Goal: Obtain resource: Obtain resource

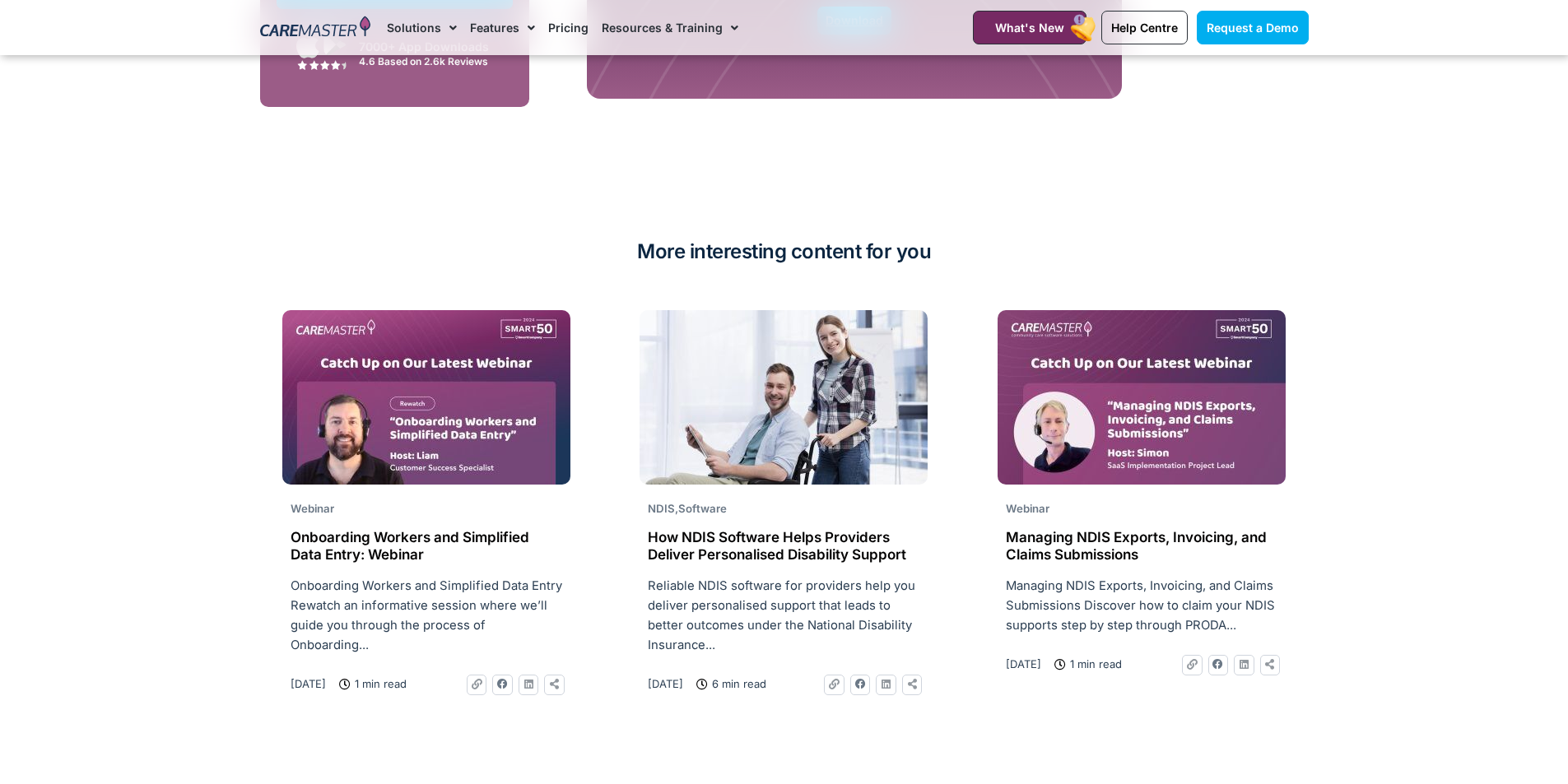
scroll to position [3290, 0]
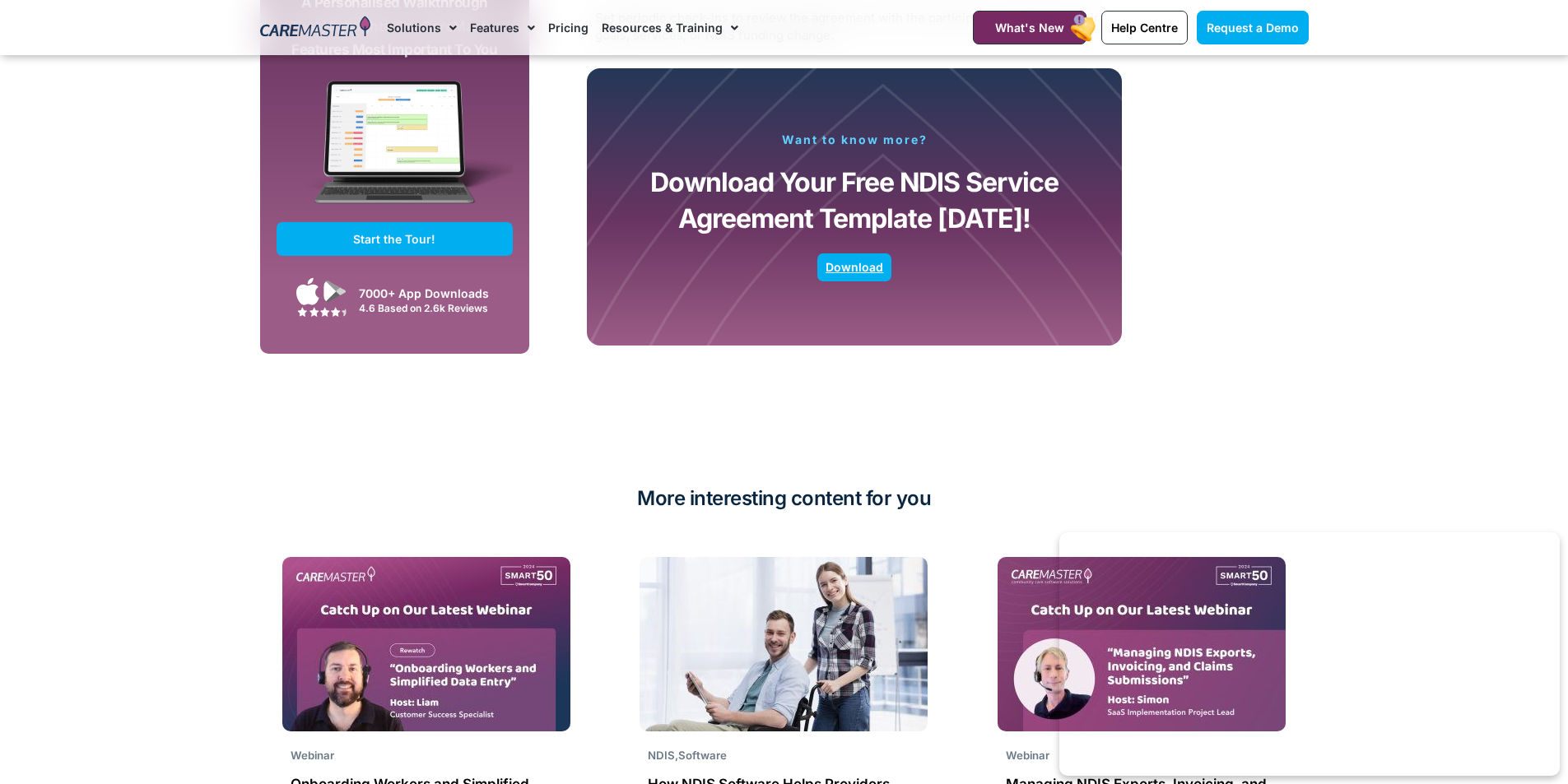
click at [860, 263] on span "Download" at bounding box center [854, 267] width 58 height 9
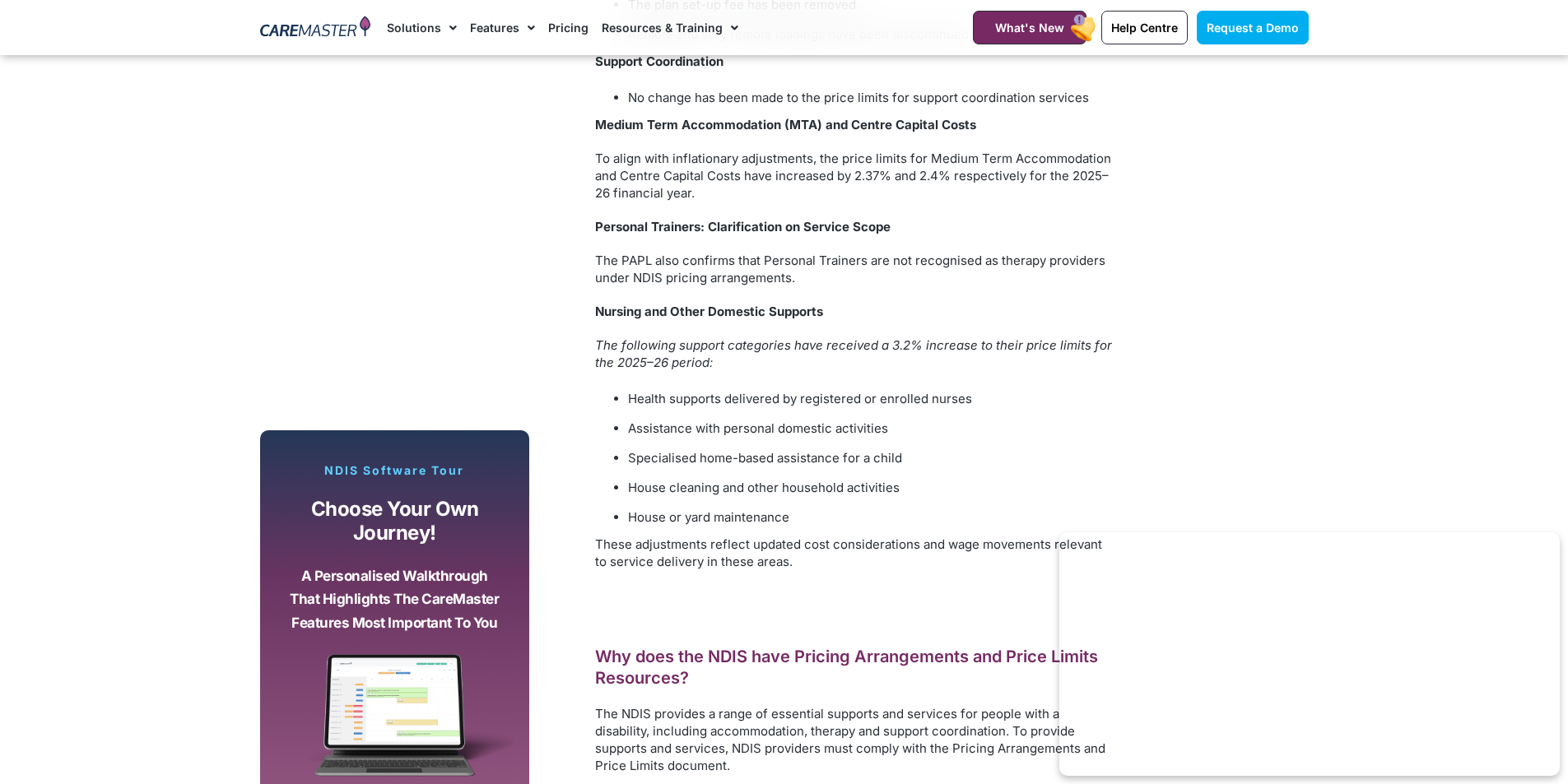
scroll to position [3373, 0]
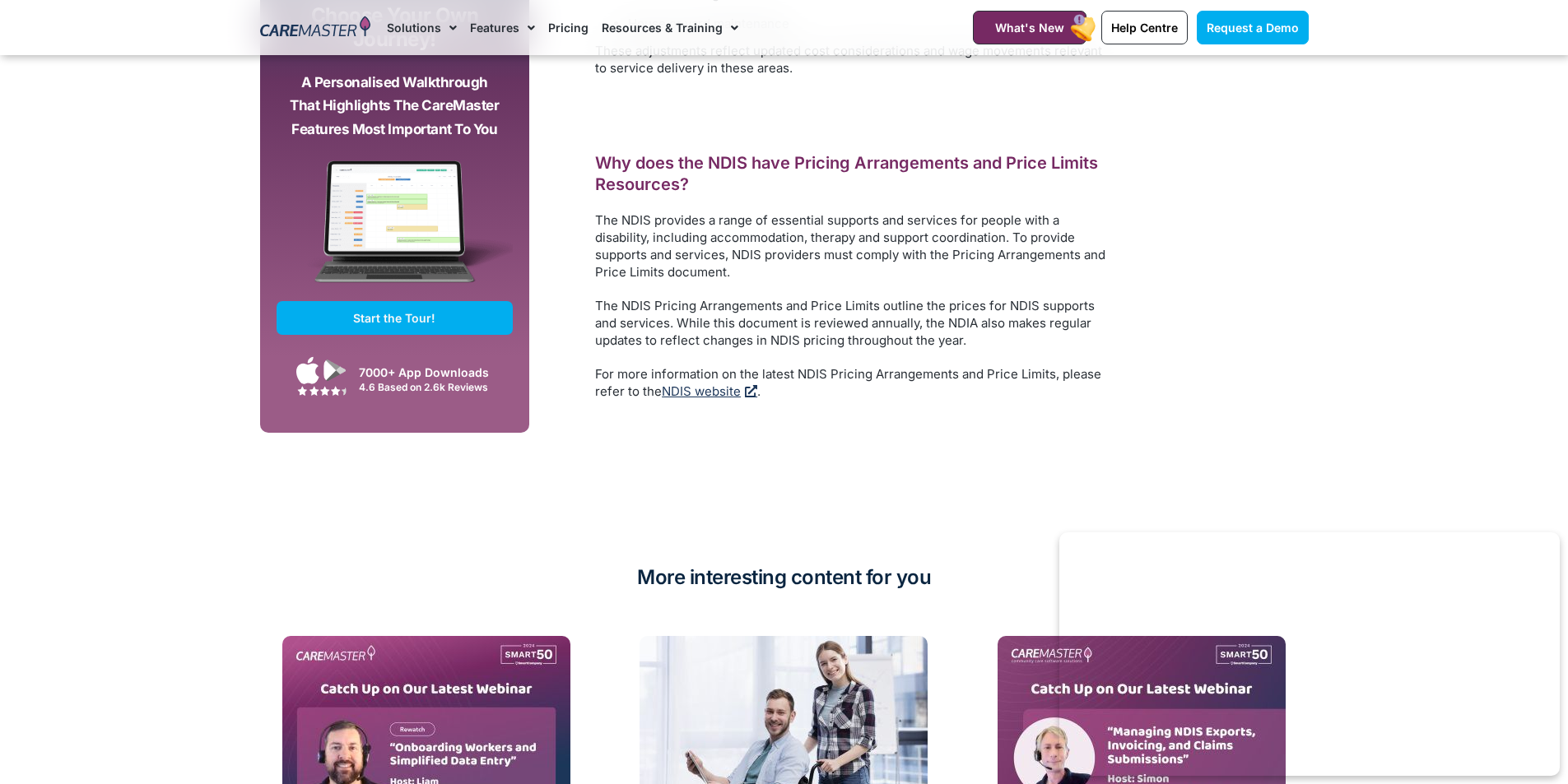
click at [714, 383] on link "NDIS website" at bounding box center [709, 391] width 96 height 15
